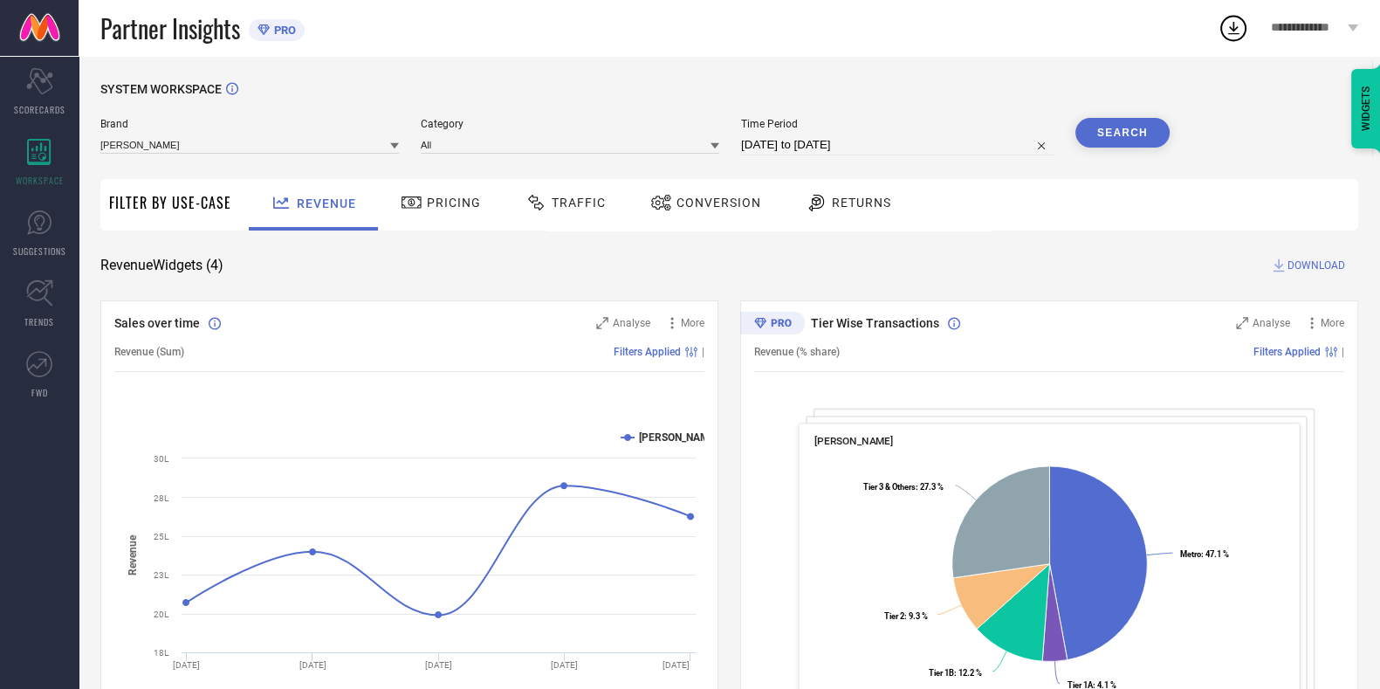
click at [567, 218] on div "Traffic" at bounding box center [566, 205] width 124 height 52
